Goal: Communication & Community: Connect with others

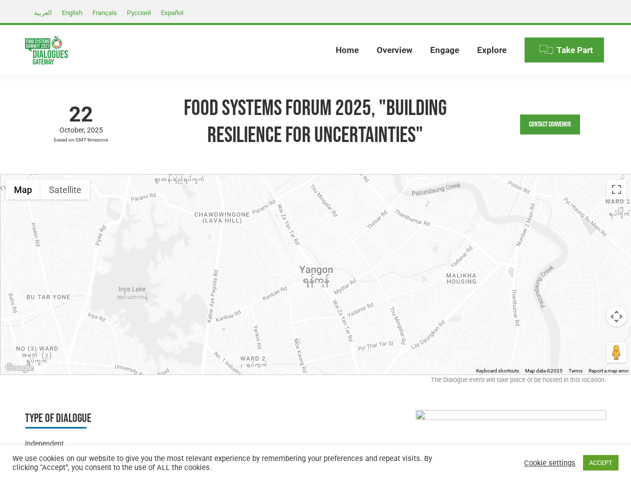
click at [315, 240] on div at bounding box center [315, 274] width 631 height 200
click at [550, 124] on link "Contact Convenor" at bounding box center [550, 124] width 60 height 20
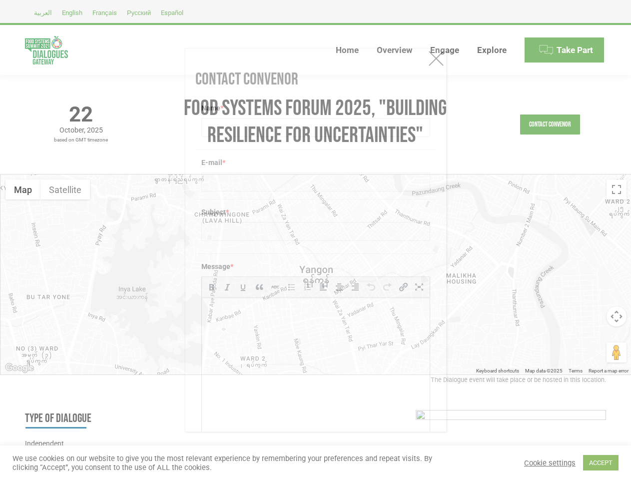
click at [316, 274] on div "Message * b i link b-quote del ins img ul ol li code more close tags" at bounding box center [315, 358] width 241 height 210
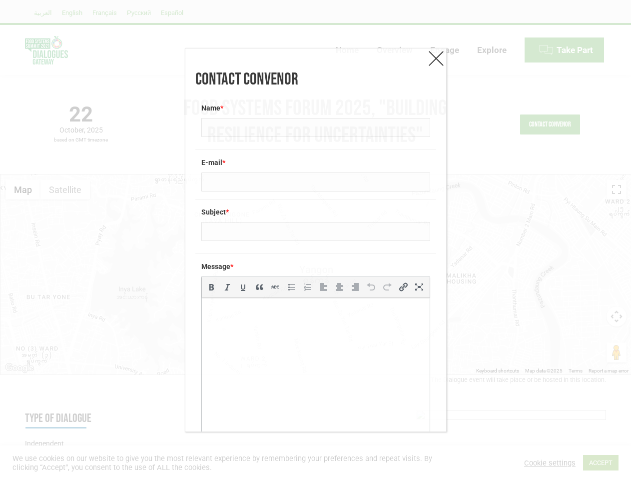
click at [316, 274] on div "Message * b i link b-quote del ins img ul ol li code more close tags" at bounding box center [315, 358] width 241 height 210
click at [23, 189] on div "Contact Convenor Name * E-mail * Subject * Message * b i link b-quote del ins i…" at bounding box center [315, 240] width 631 height 480
click at [65, 189] on div "Contact Convenor Name * E-mail * Subject * Message * b i link b-quote del ins i…" at bounding box center [315, 240] width 631 height 480
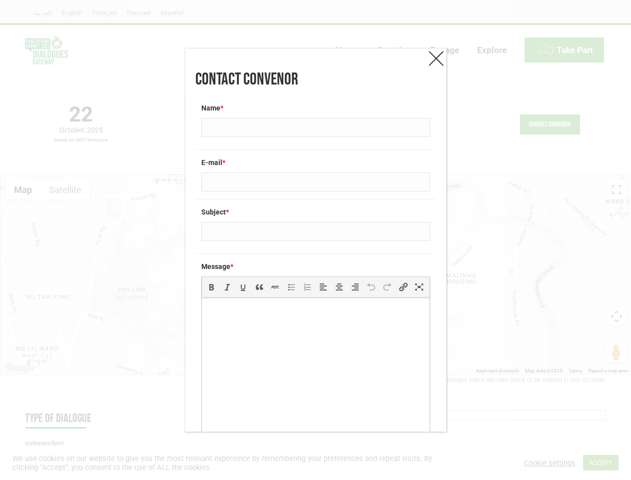
click at [65, 189] on div "Contact Convenor Name * E-mail * Subject * Message * b i link b-quote del ins i…" at bounding box center [315, 240] width 631 height 480
click at [617, 189] on div "Contact Convenor Name * E-mail * Subject * Message * b i link b-quote del ins i…" at bounding box center [315, 240] width 631 height 480
